Goal: Find specific page/section

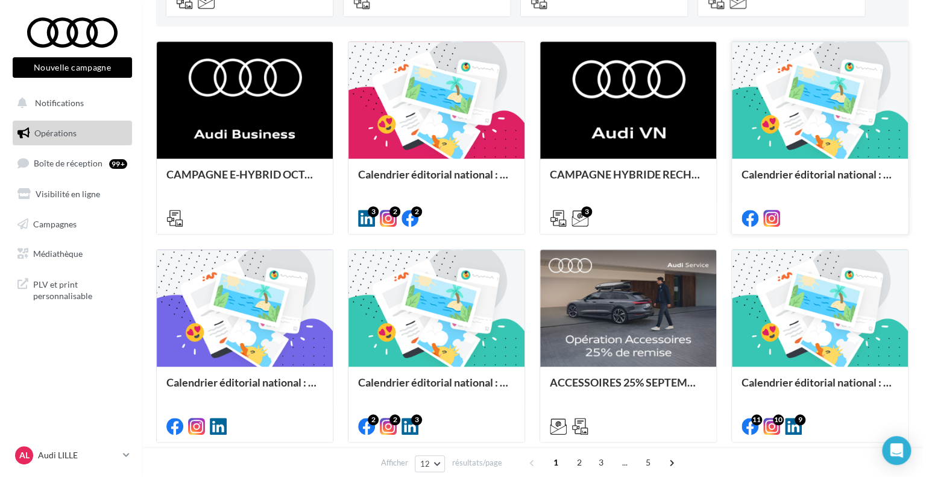
scroll to position [362, 0]
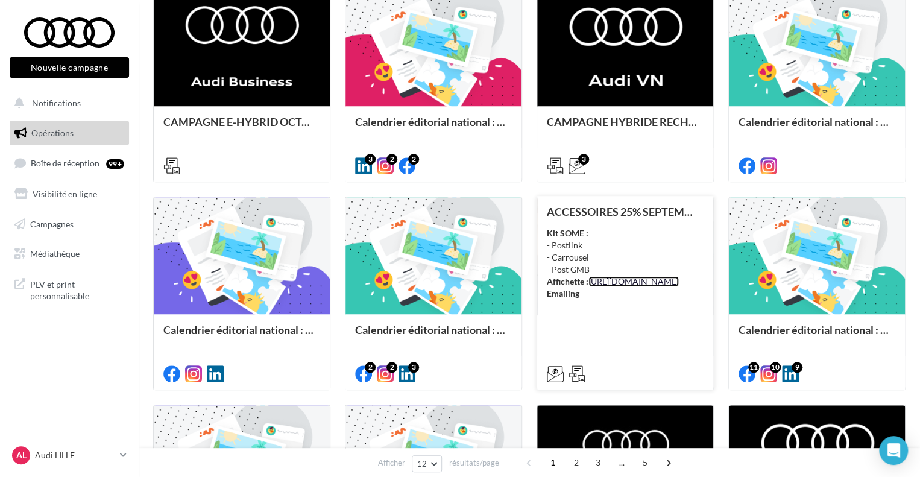
click at [591, 286] on link "[URL][DOMAIN_NAME]" at bounding box center [633, 281] width 90 height 10
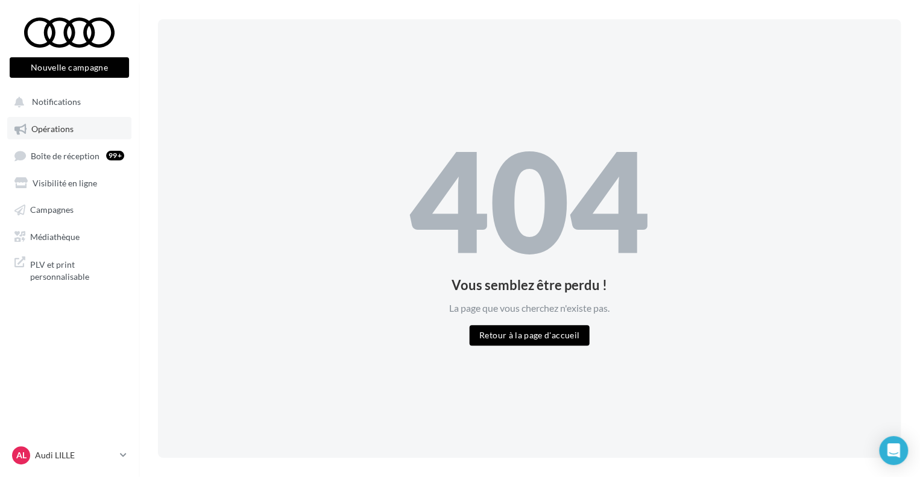
click at [49, 129] on span "Opérations" at bounding box center [52, 129] width 42 height 10
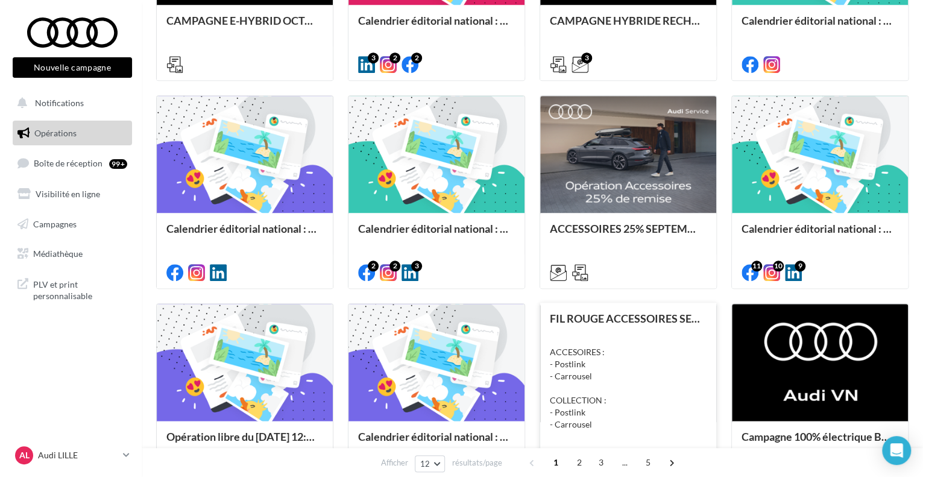
scroll to position [482, 0]
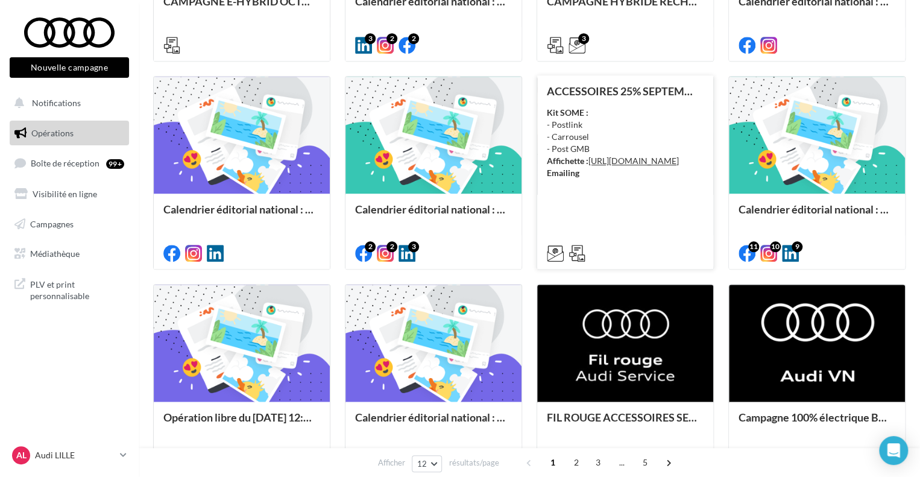
click at [638, 109] on div "Kit SOME : - Postlink - Carrousel - Post GMB Affichette : https://audi.get-it-s…" at bounding box center [625, 143] width 157 height 72
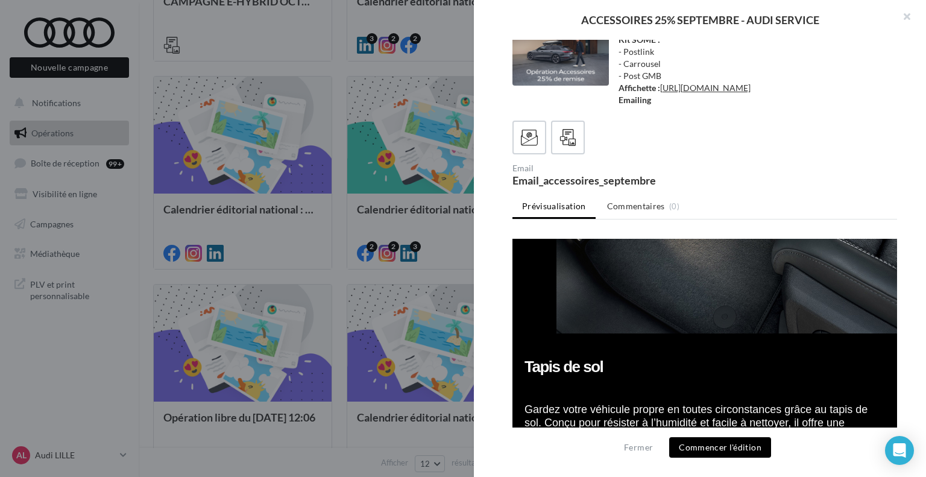
scroll to position [2050, 0]
